Goal: Task Accomplishment & Management: Manage account settings

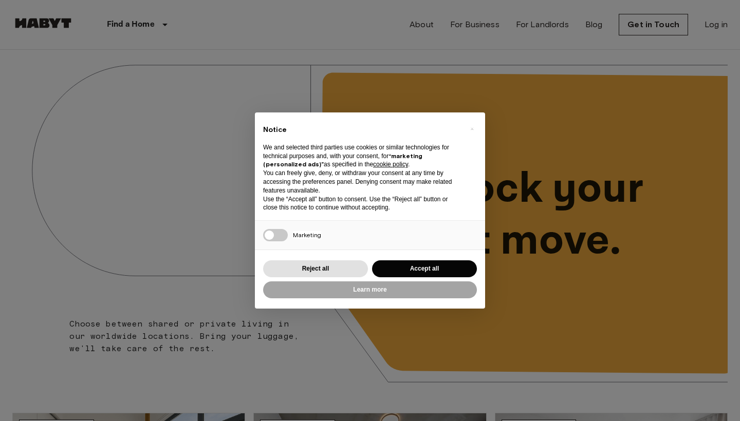
click at [432, 267] on button "Accept all" at bounding box center [424, 268] width 105 height 17
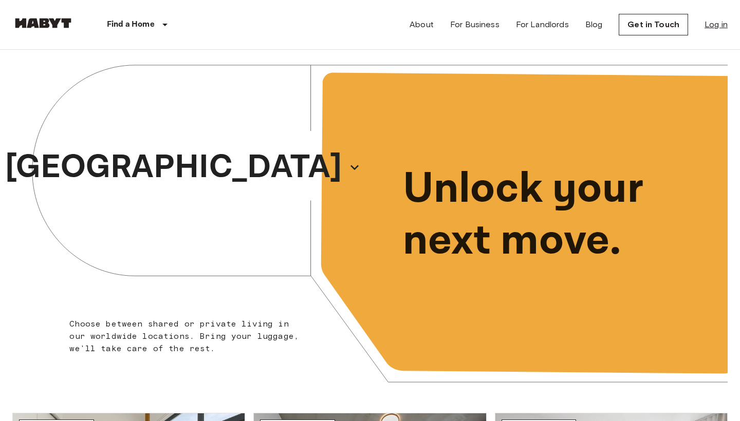
click at [719, 24] on link "Log in" at bounding box center [715, 24] width 23 height 12
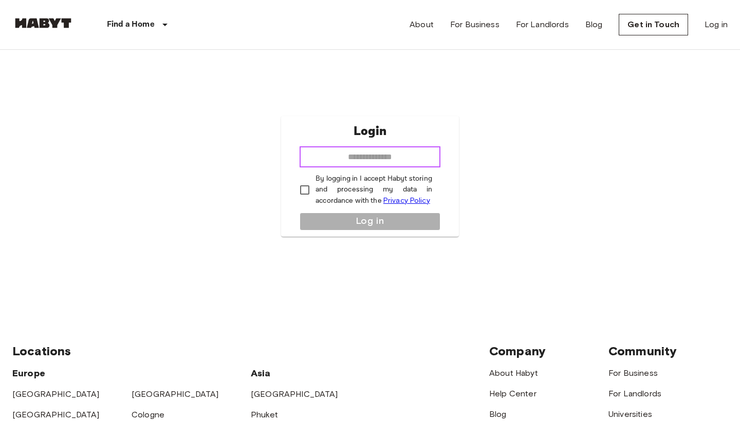
click at [393, 158] on input "email" at bounding box center [369, 157] width 141 height 21
type input "**********"
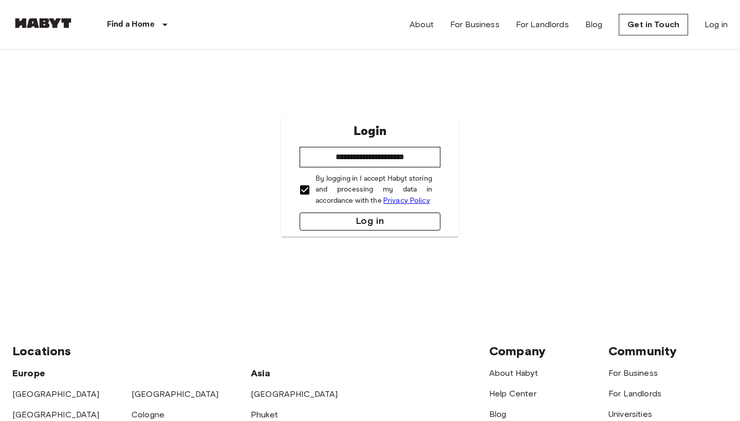
click at [323, 225] on button "Log in" at bounding box center [369, 222] width 141 height 18
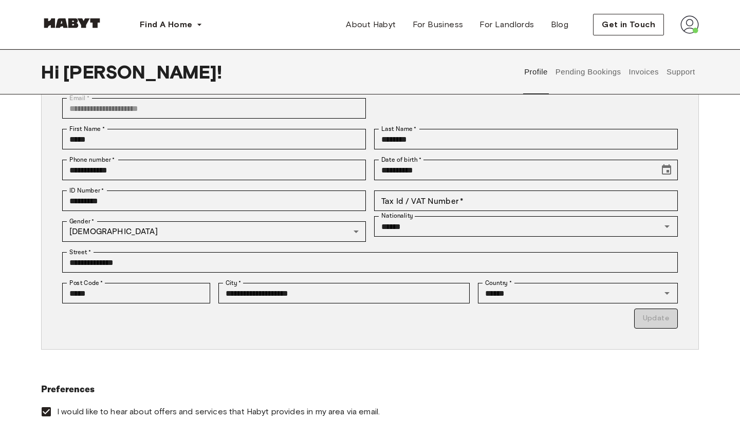
scroll to position [82, 0]
click at [676, 66] on button "Support" at bounding box center [680, 71] width 31 height 45
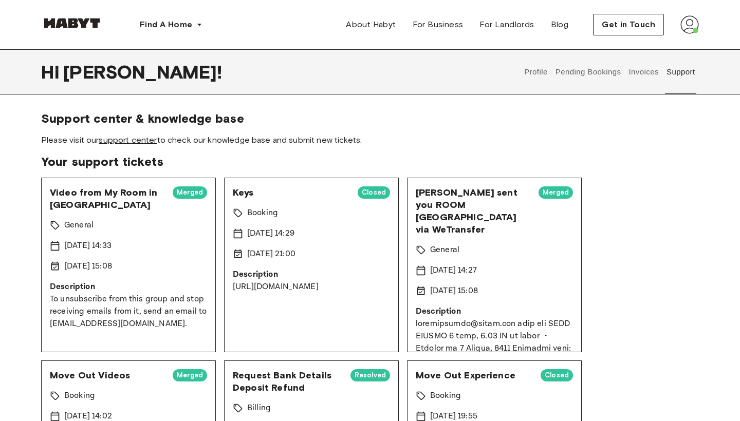
click at [109, 139] on link "support center" at bounding box center [128, 140] width 58 height 10
